Goal: Transaction & Acquisition: Purchase product/service

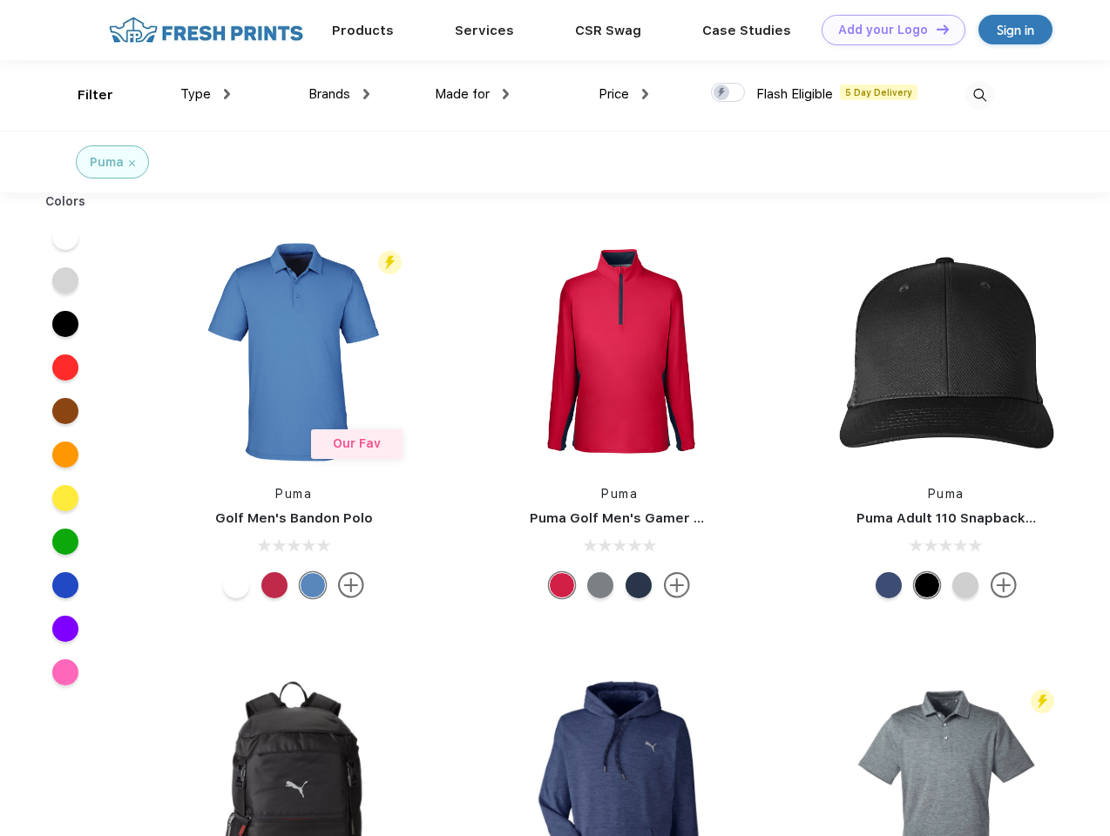
click at [887, 30] on link "Add your Logo Design Tool" at bounding box center [893, 30] width 144 height 30
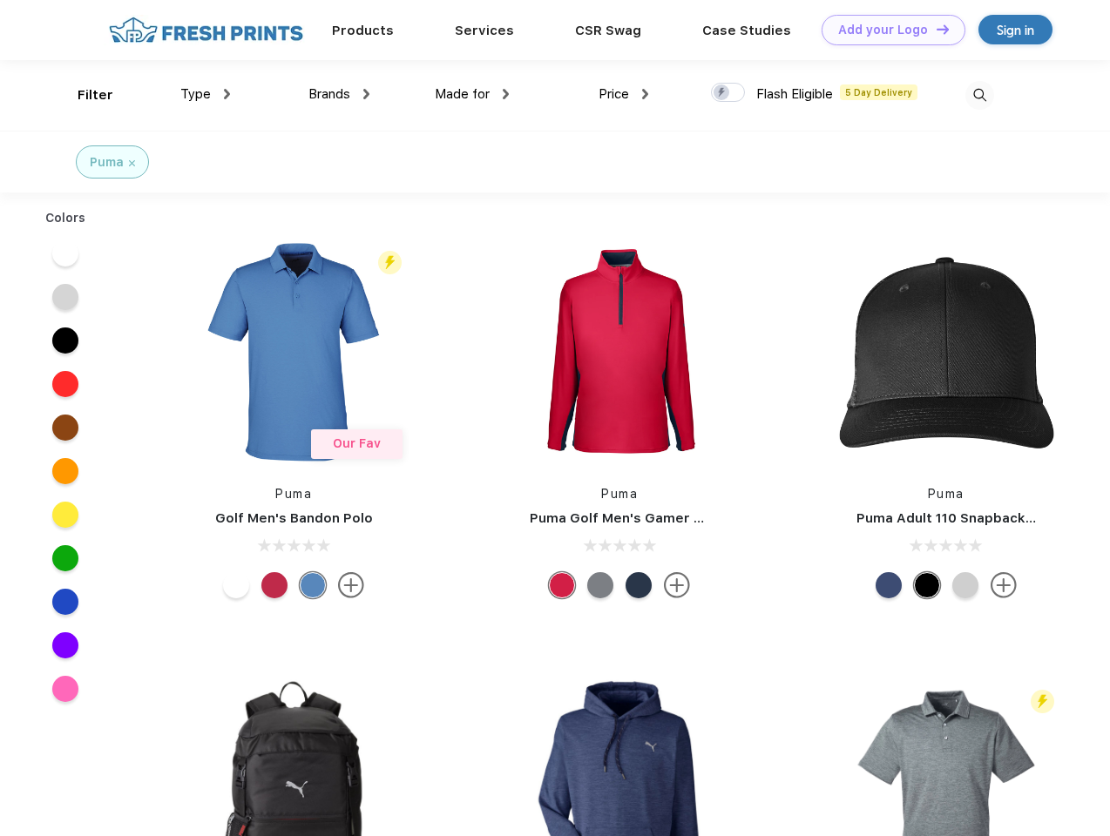
click at [0, 0] on div "Design Tool" at bounding box center [0, 0] width 0 height 0
click at [934, 29] on link "Add your Logo Design Tool" at bounding box center [893, 30] width 144 height 30
click at [84, 95] on div "Filter" at bounding box center [96, 95] width 36 height 20
click at [206, 94] on span "Type" at bounding box center [195, 94] width 30 height 16
click at [339, 94] on span "Brands" at bounding box center [329, 94] width 42 height 16
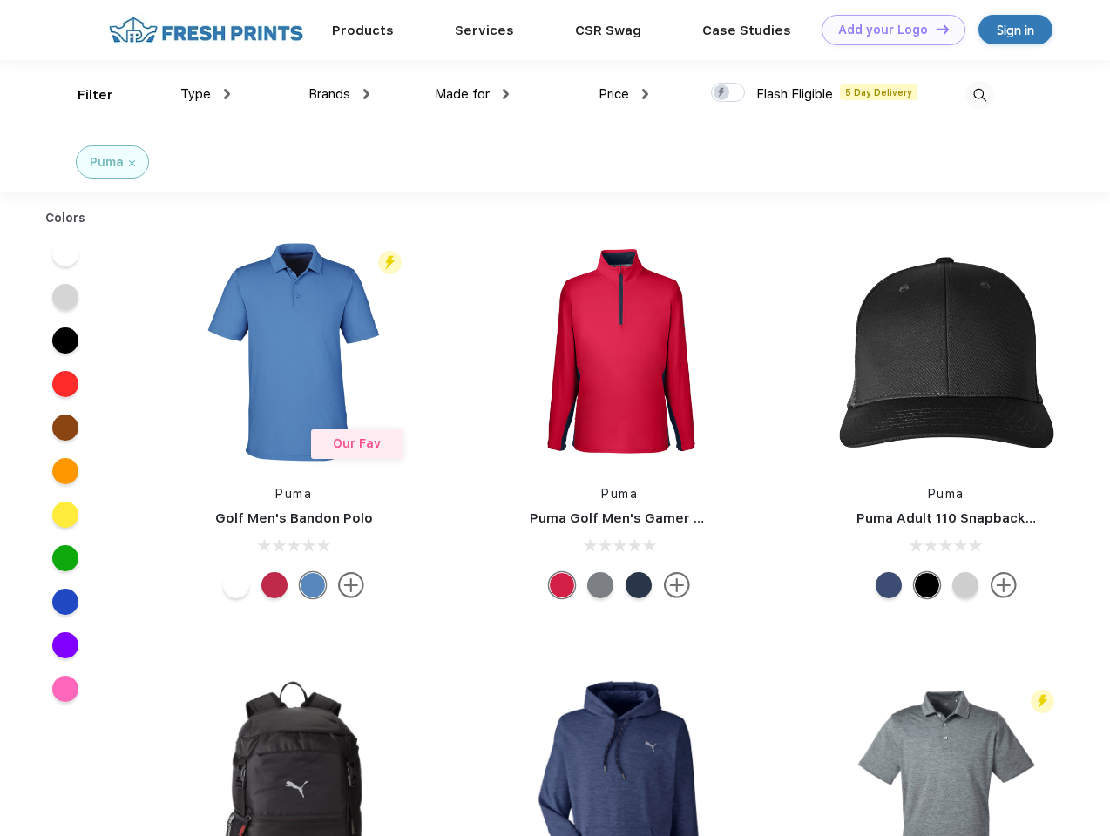
click at [472, 94] on span "Made for" at bounding box center [462, 94] width 55 height 16
click at [624, 94] on span "Price" at bounding box center [613, 94] width 30 height 16
click at [728, 93] on div at bounding box center [728, 92] width 34 height 19
click at [722, 93] on input "checkbox" at bounding box center [716, 87] width 11 height 11
click at [979, 95] on img at bounding box center [979, 95] width 29 height 29
